Goal: Task Accomplishment & Management: Use online tool/utility

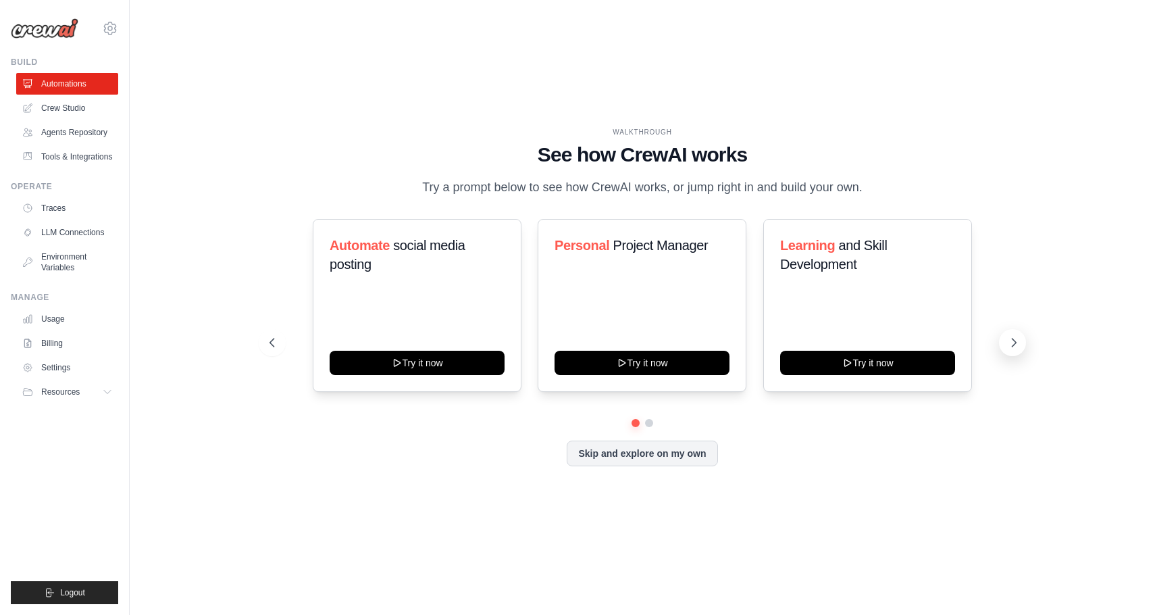
click at [1023, 347] on button at bounding box center [1012, 342] width 27 height 27
click at [270, 349] on icon at bounding box center [271, 343] width 14 height 14
click at [1010, 343] on icon at bounding box center [1014, 343] width 14 height 14
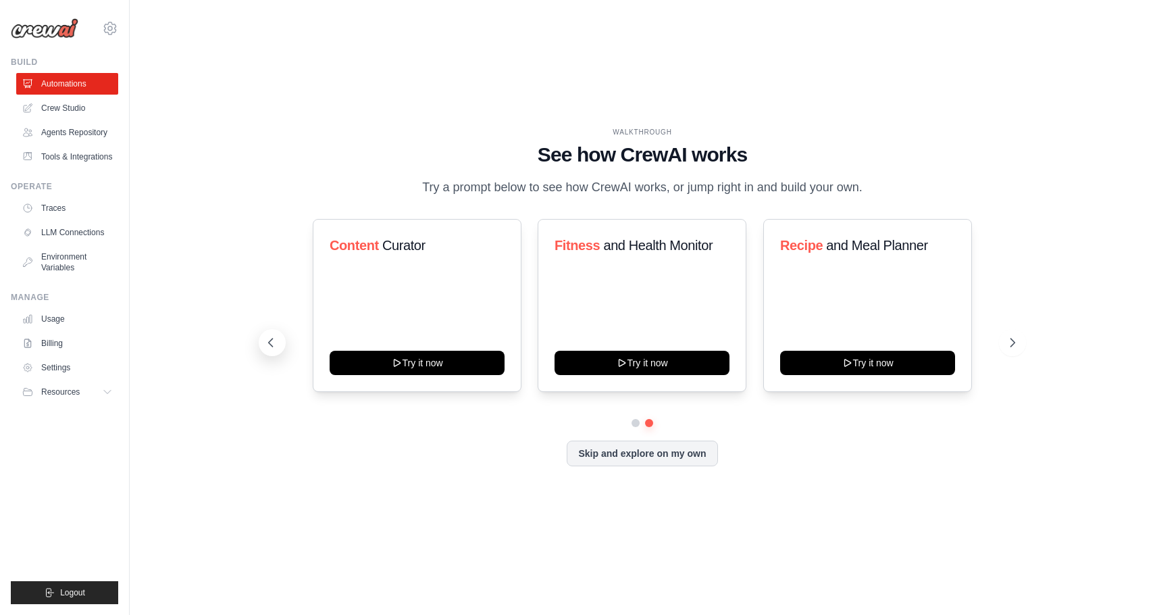
click at [280, 341] on button at bounding box center [272, 342] width 27 height 27
click at [324, 85] on div "WALKTHROUGH See how CrewAI works Try a prompt below to see how CrewAI works, or…" at bounding box center [642, 308] width 982 height 588
click at [1008, 347] on icon at bounding box center [1014, 343] width 14 height 14
click at [476, 368] on button "Try it now" at bounding box center [417, 361] width 175 height 24
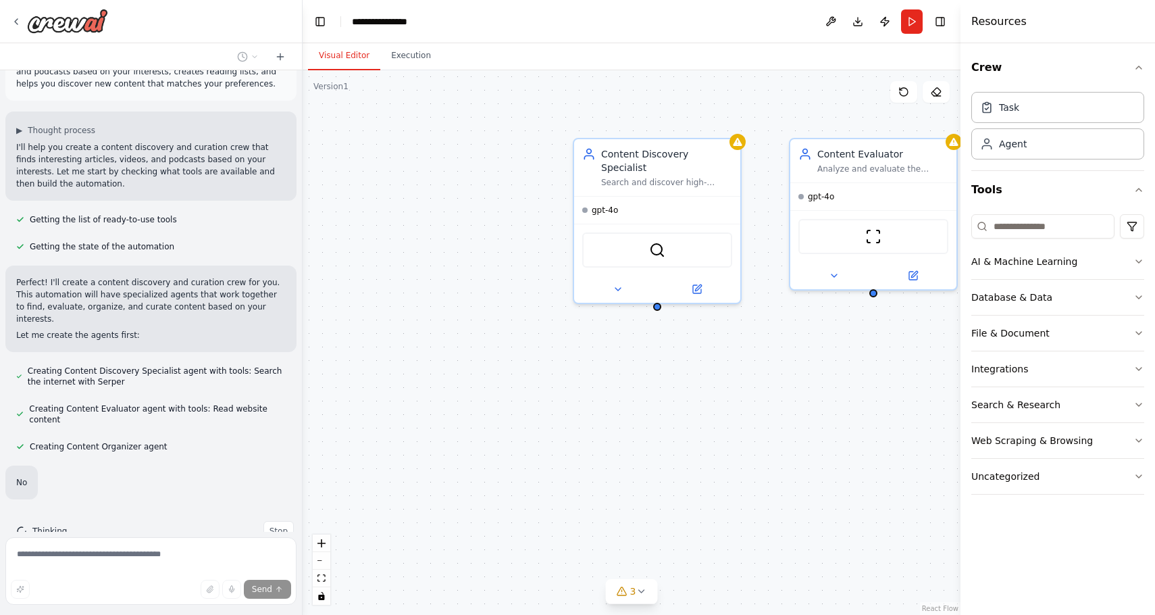
scroll to position [111, 0]
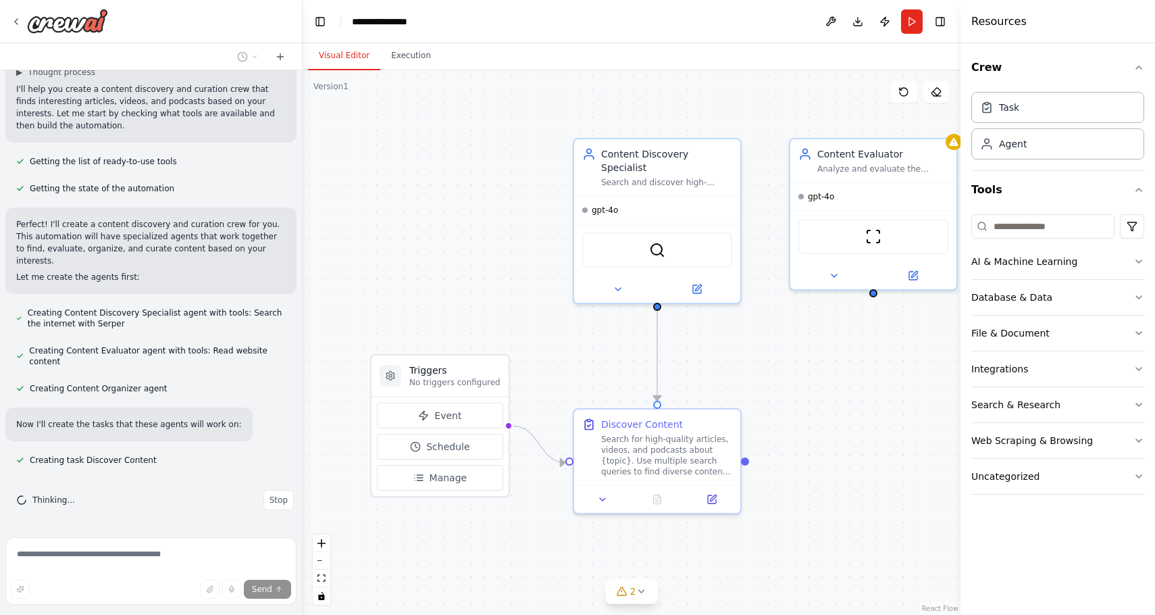
click at [10, 17] on div at bounding box center [151, 21] width 302 height 43
click at [16, 21] on icon at bounding box center [16, 21] width 3 height 5
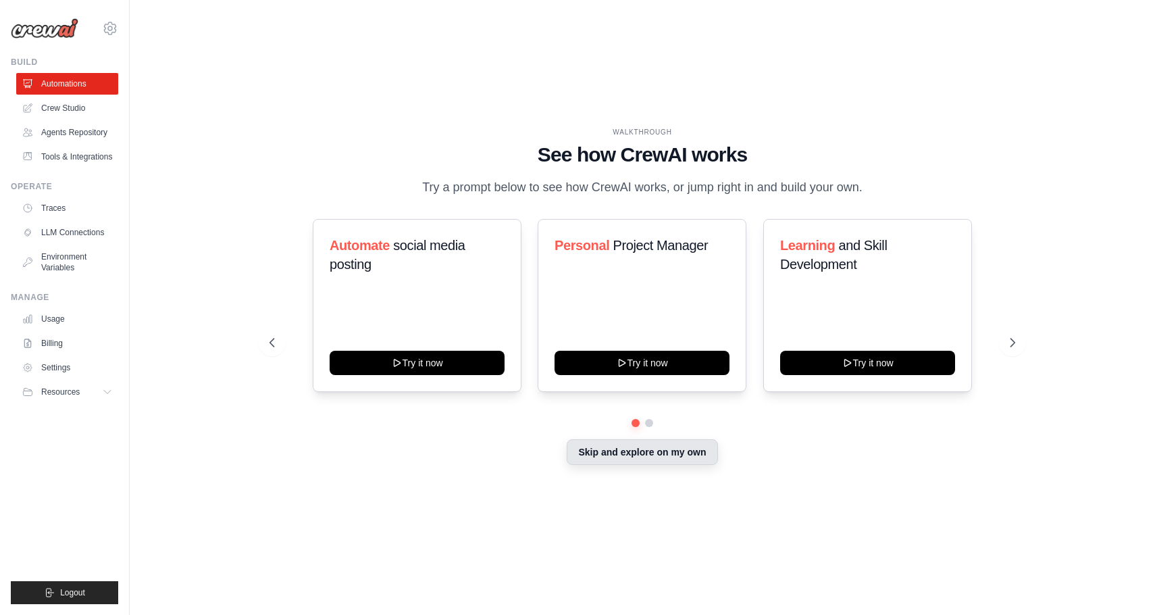
click at [609, 448] on button "Skip and explore on my own" at bounding box center [642, 452] width 151 height 26
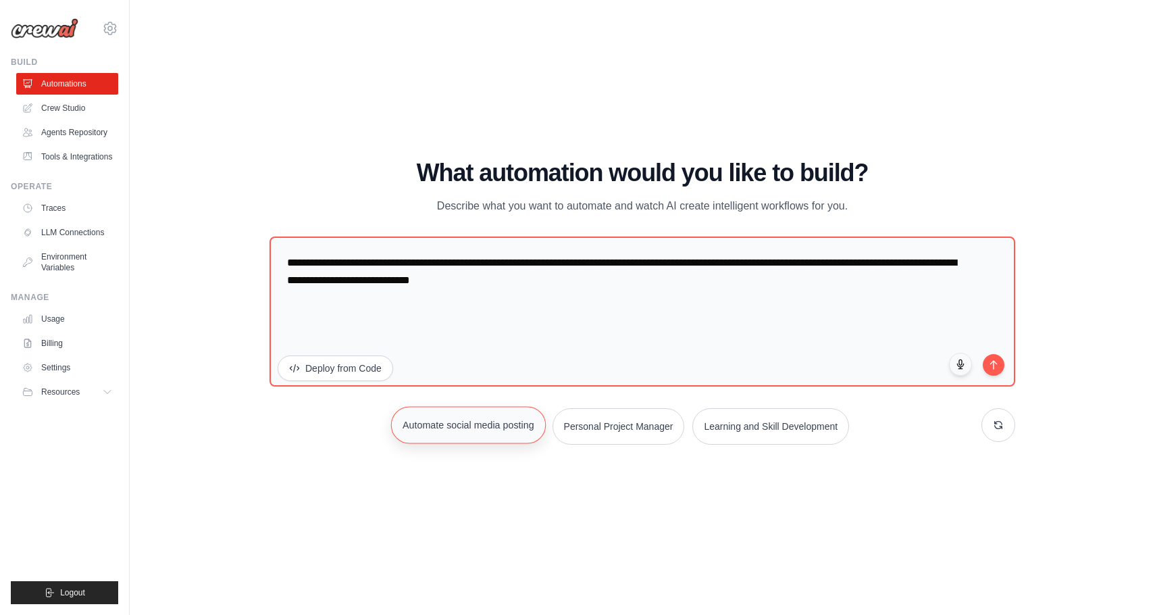
click at [497, 418] on button "Automate social media posting" at bounding box center [468, 424] width 155 height 37
click at [995, 425] on icon at bounding box center [998, 424] width 11 height 11
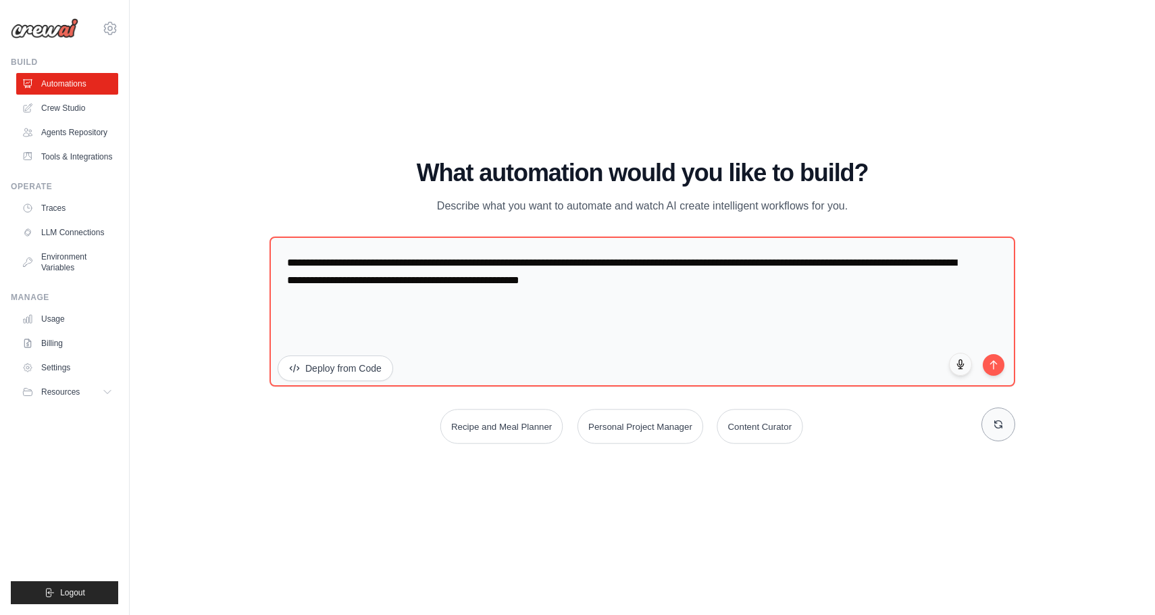
click at [995, 425] on icon at bounding box center [998, 424] width 11 height 11
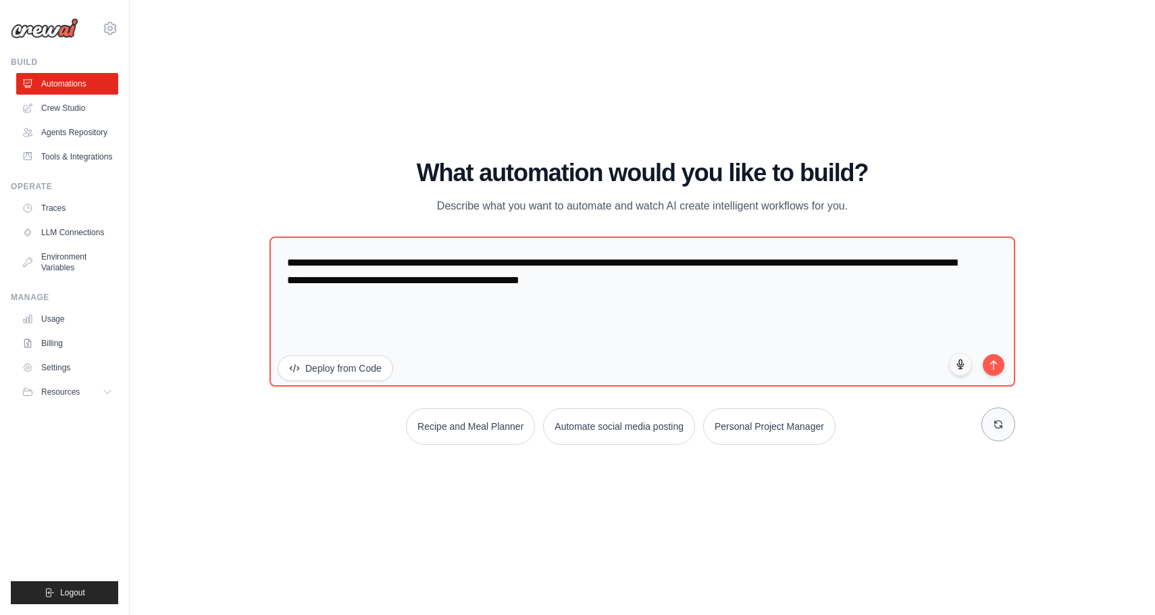
click at [995, 425] on icon at bounding box center [998, 424] width 11 height 11
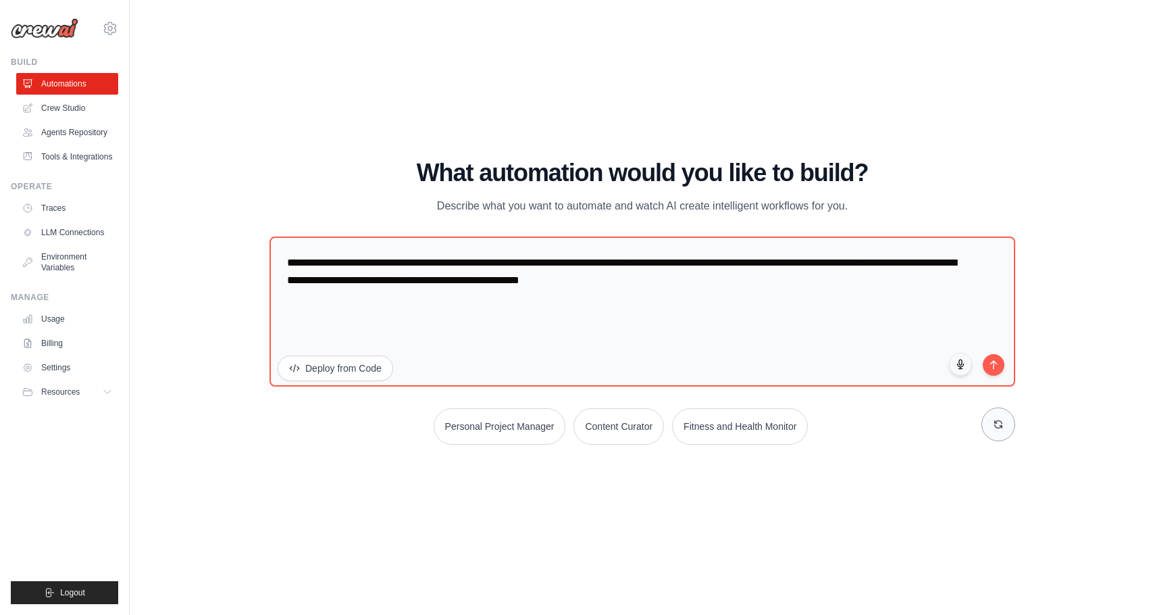
click at [995, 425] on icon at bounding box center [998, 424] width 11 height 11
click at [476, 307] on textarea "**********" at bounding box center [643, 311] width 746 height 150
click at [359, 364] on button "Deploy from Code" at bounding box center [335, 367] width 117 height 26
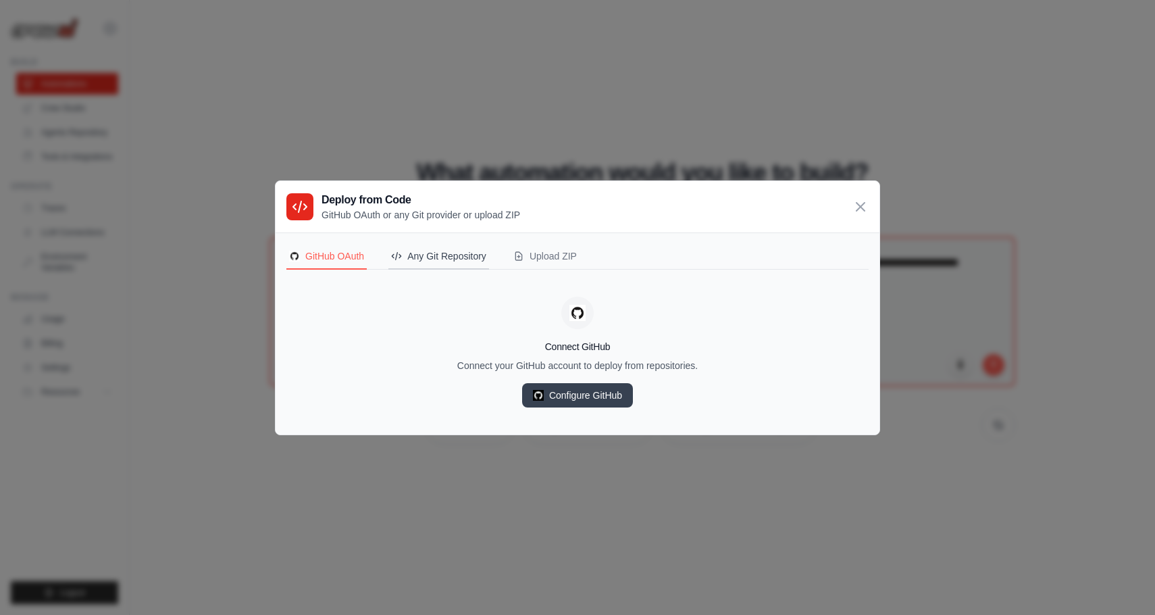
click at [478, 267] on button "Any Git Repository" at bounding box center [439, 257] width 101 height 26
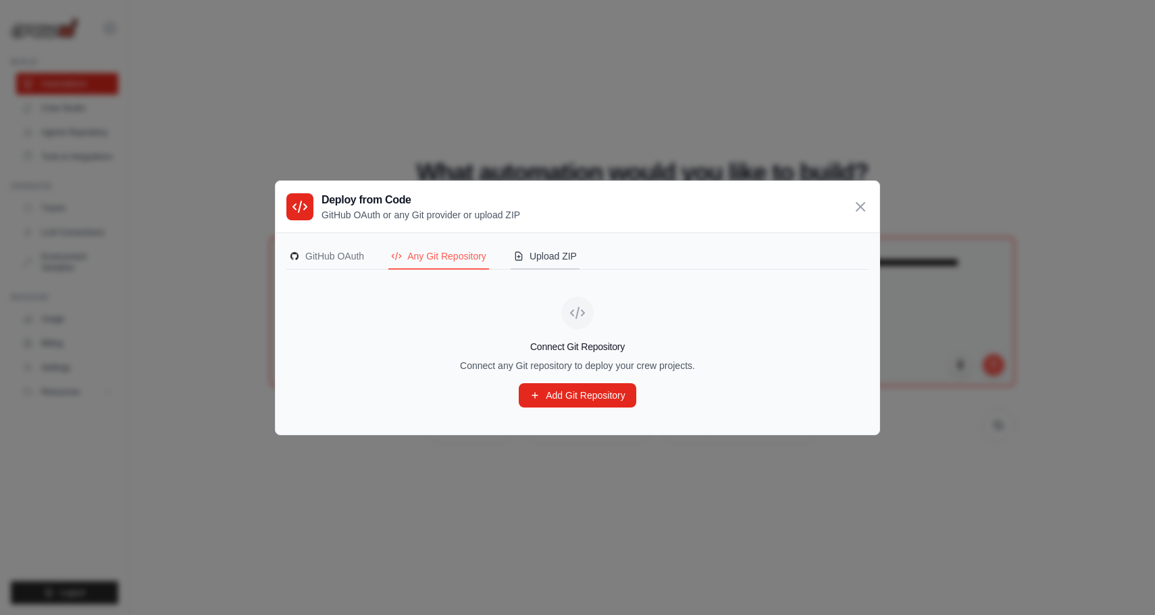
click at [552, 254] on div "Upload ZIP" at bounding box center [546, 256] width 64 height 14
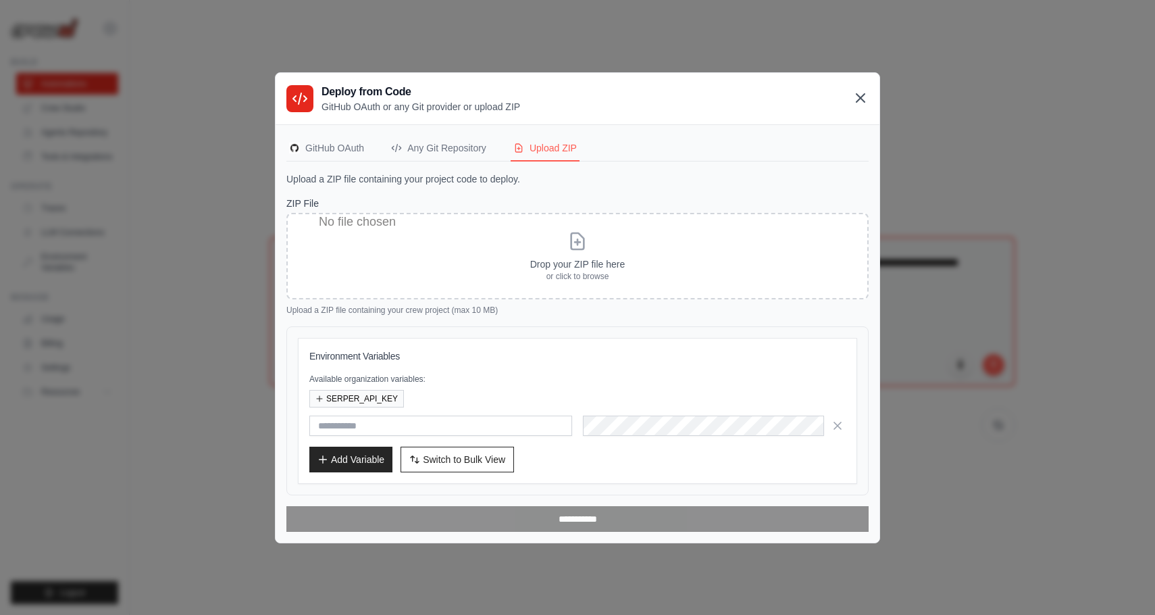
click at [859, 97] on icon at bounding box center [861, 98] width 8 height 8
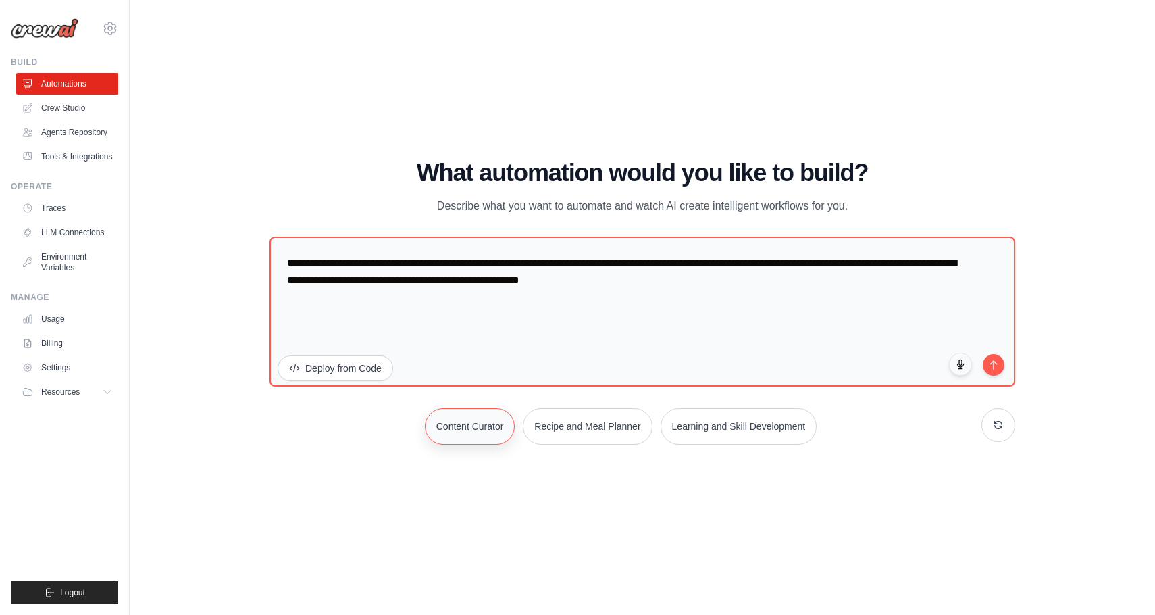
click at [479, 438] on button "Content Curator" at bounding box center [470, 426] width 91 height 36
type textarea "**********"
click at [988, 365] on button "submit" at bounding box center [993, 362] width 23 height 23
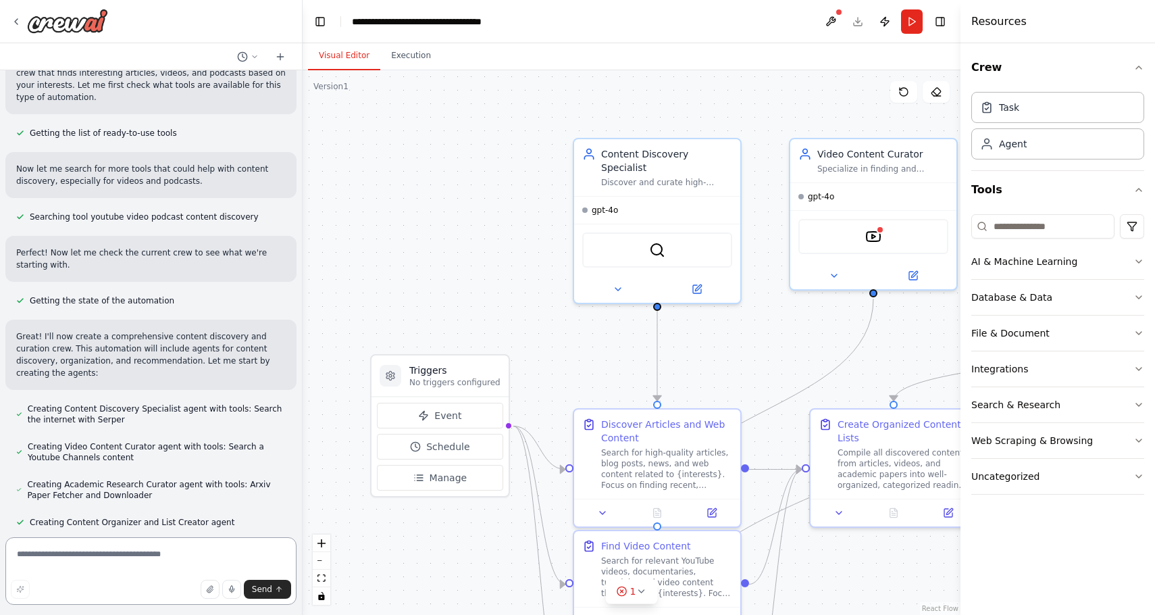
scroll to position [1211, 0]
